Goal: Task Accomplishment & Management: Manage account settings

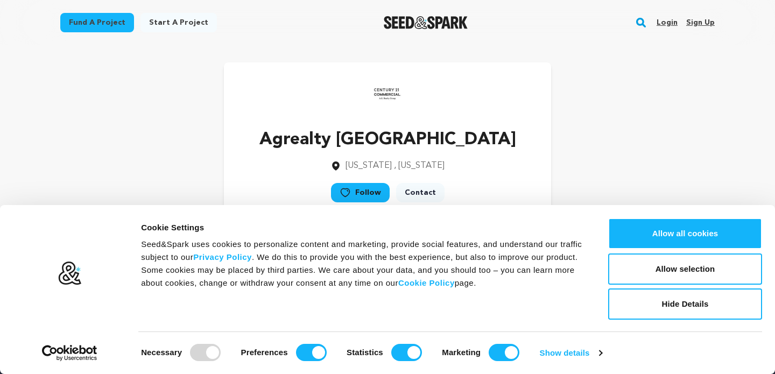
click at [635, 152] on div "Agrealty NJ New York , New York Follow" at bounding box center [387, 139] width 654 height 155
click at [704, 21] on link "Sign up" at bounding box center [700, 22] width 29 height 17
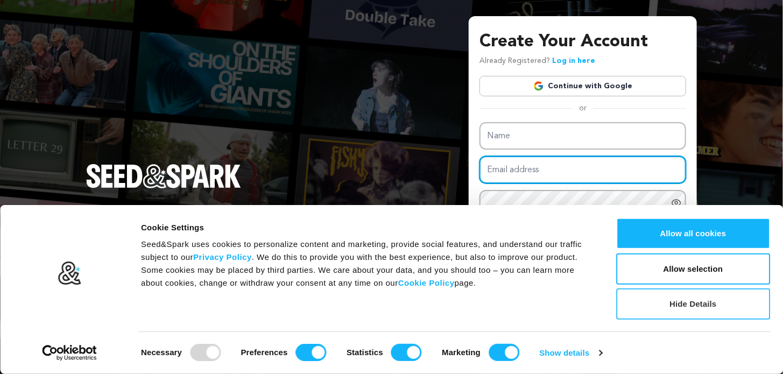
type input "[EMAIL_ADDRESS][DOMAIN_NAME]"
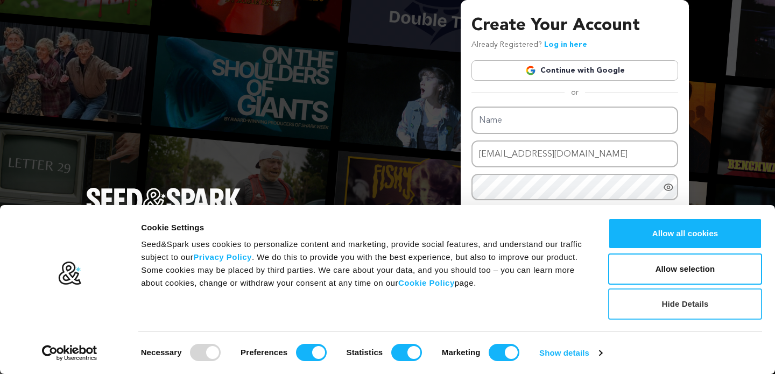
click at [697, 302] on button "Hide Details" at bounding box center [685, 303] width 154 height 31
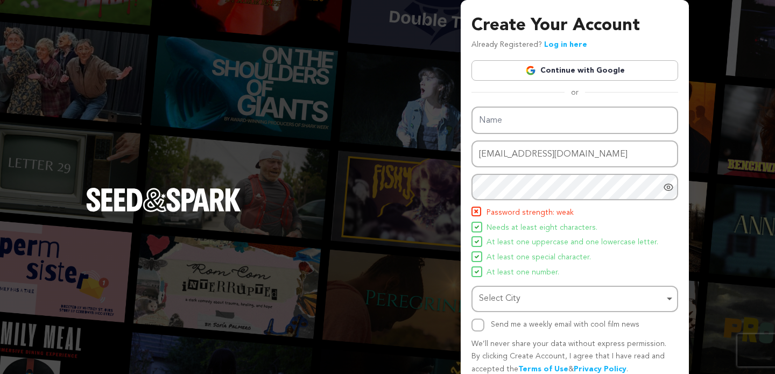
click at [555, 46] on link "Log in here" at bounding box center [565, 45] width 43 height 8
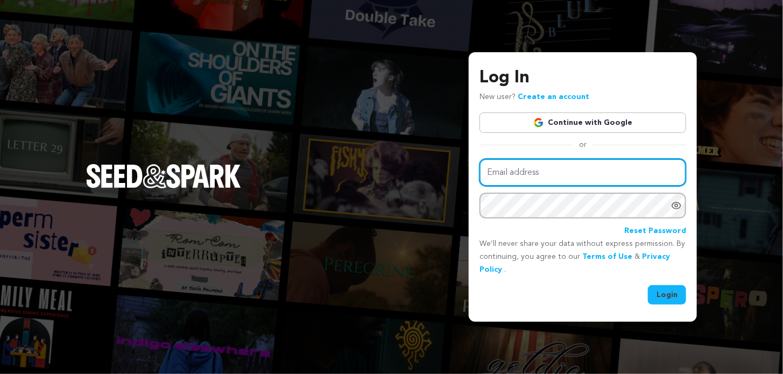
type input "[EMAIL_ADDRESS][DOMAIN_NAME]"
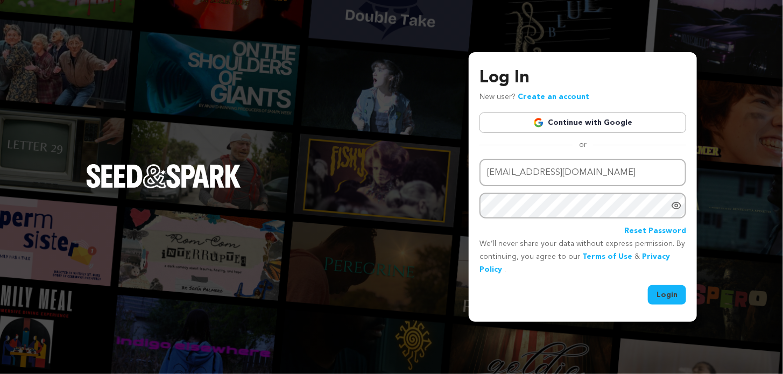
click at [682, 298] on button "Login" at bounding box center [667, 294] width 38 height 19
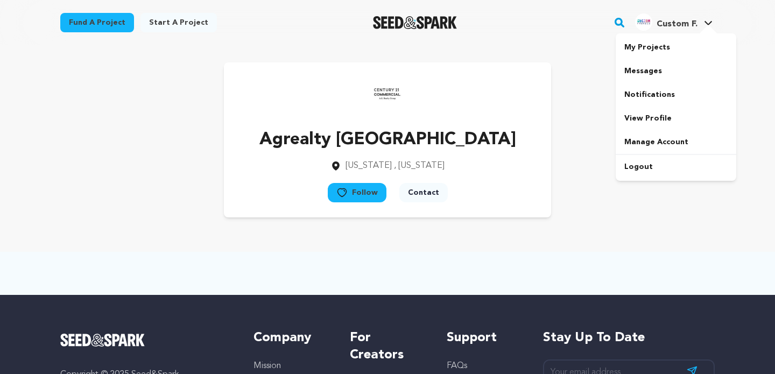
click at [683, 23] on span "Custom F." at bounding box center [676, 24] width 41 height 9
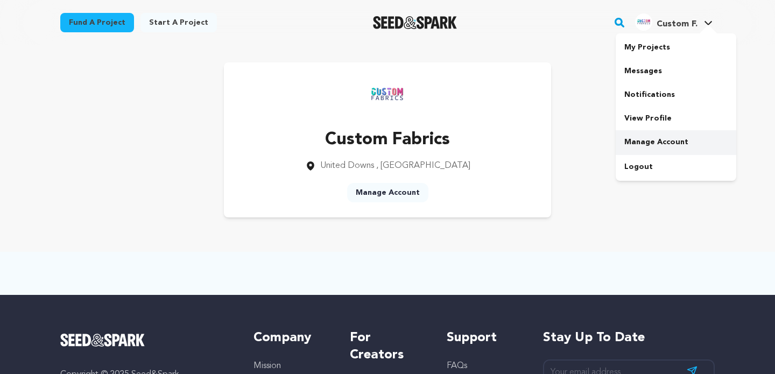
click at [640, 146] on link "Manage Account" at bounding box center [676, 142] width 121 height 24
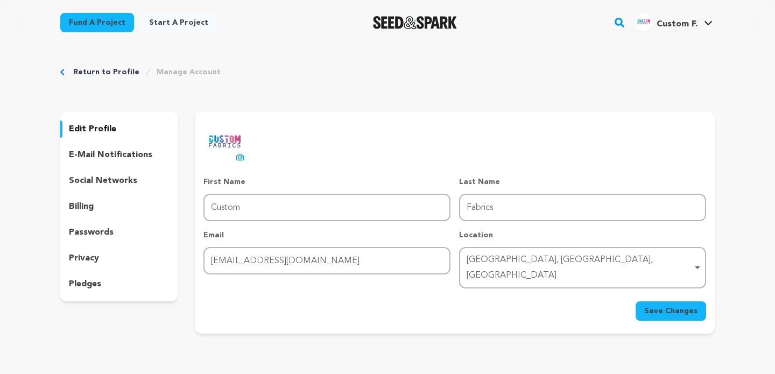
click at [104, 178] on p "social networks" at bounding box center [103, 180] width 68 height 13
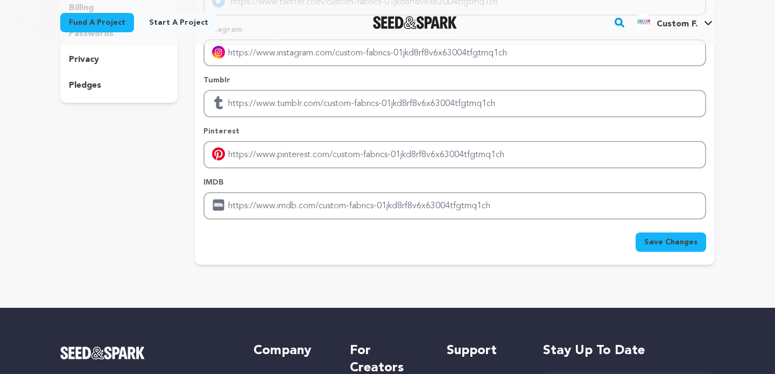
scroll to position [215, 0]
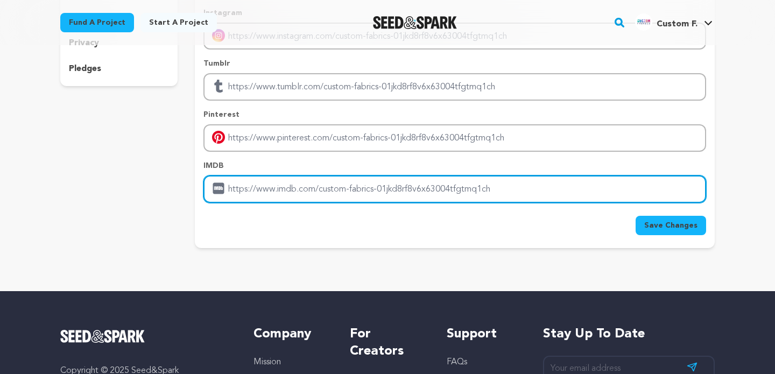
click at [301, 190] on input "Enter IMDB profile link" at bounding box center [454, 188] width 503 height 27
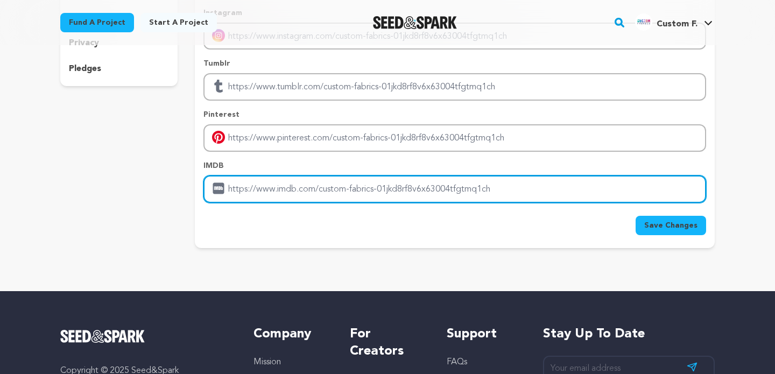
type input "[URL][DOMAIN_NAME]"
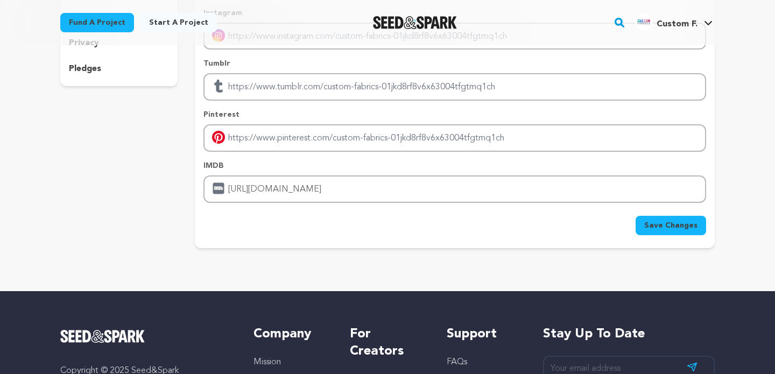
click at [655, 223] on span "Save Changes" at bounding box center [670, 225] width 53 height 11
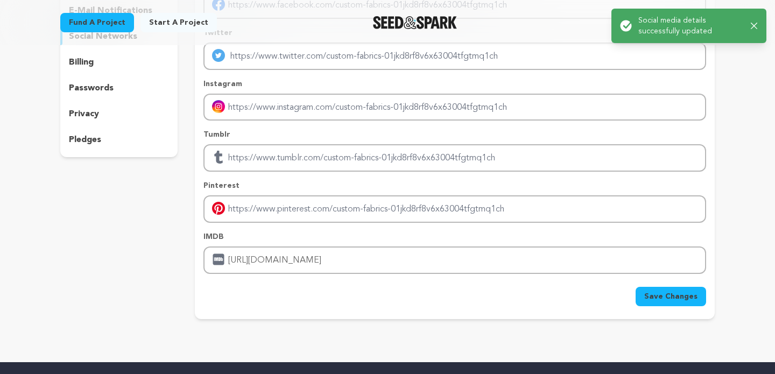
scroll to position [143, 0]
